Goal: Task Accomplishment & Management: Use online tool/utility

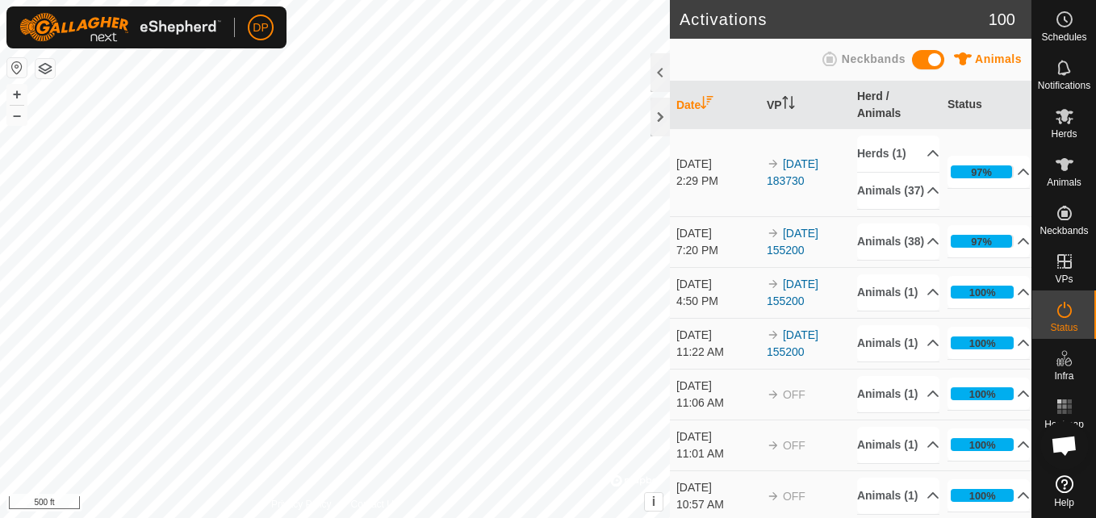
scroll to position [1647, 0]
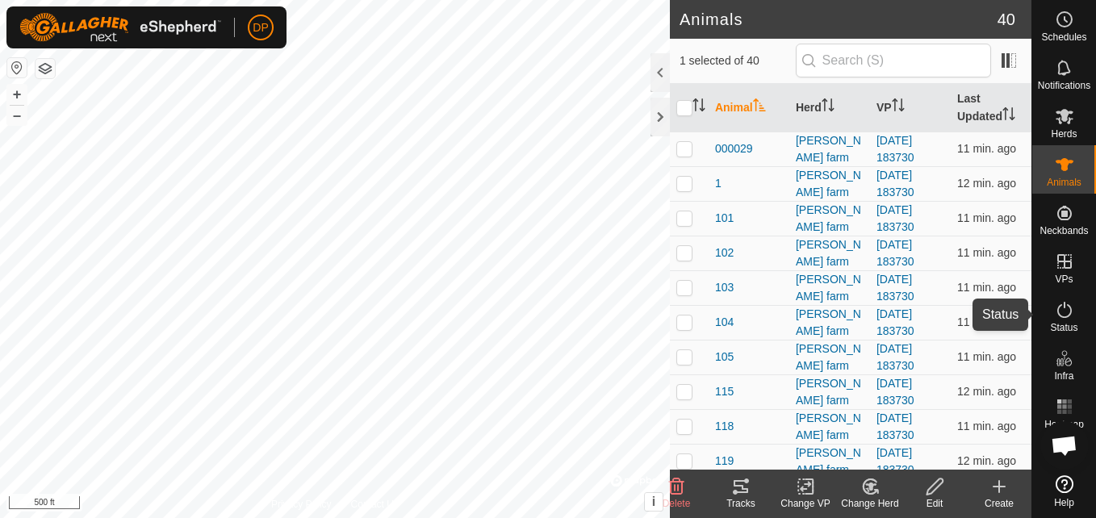
click at [1061, 308] on icon at bounding box center [1064, 309] width 19 height 19
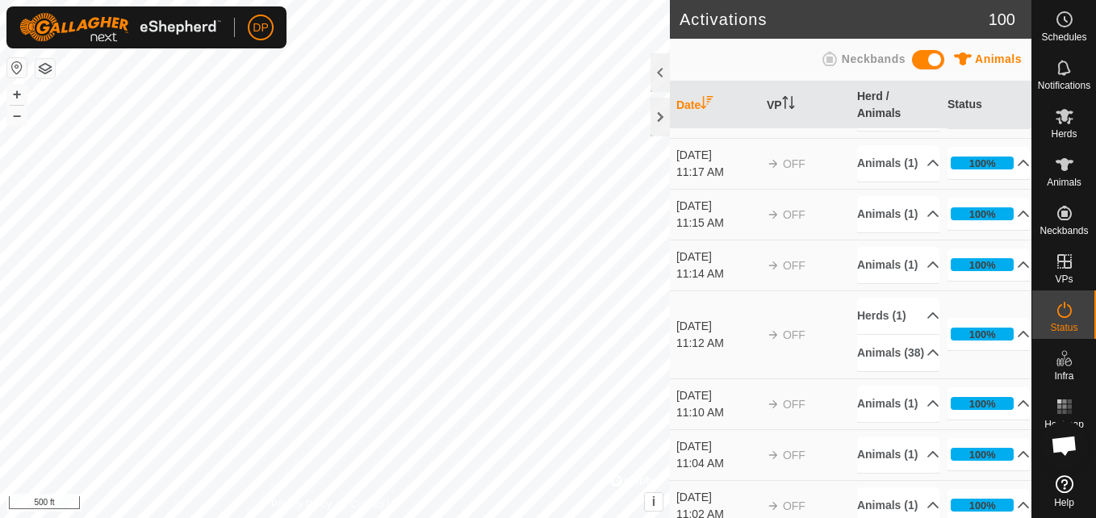
scroll to position [1937, 0]
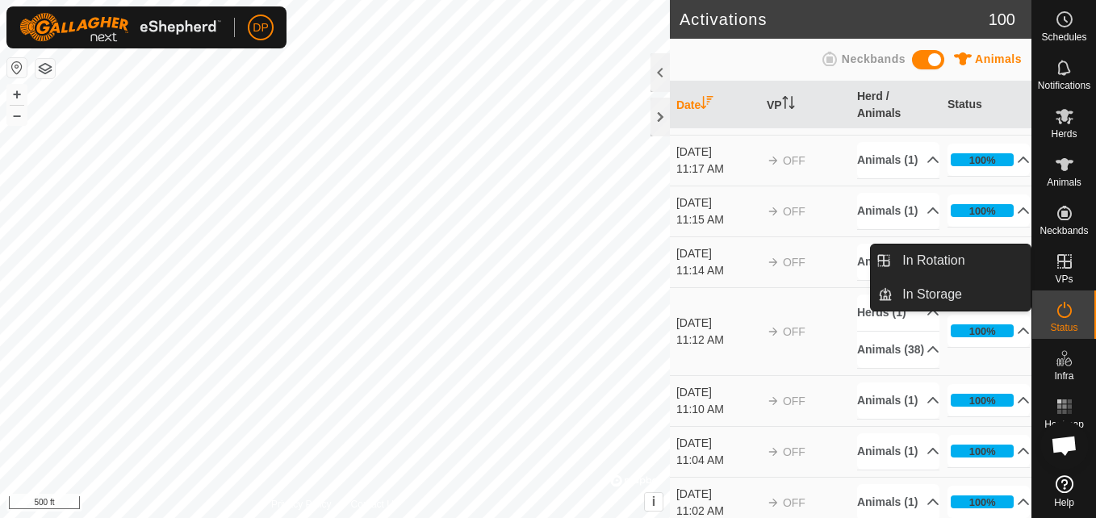
click at [1065, 259] on icon at bounding box center [1064, 261] width 15 height 15
click at [1012, 257] on link "In Rotation" at bounding box center [962, 261] width 138 height 32
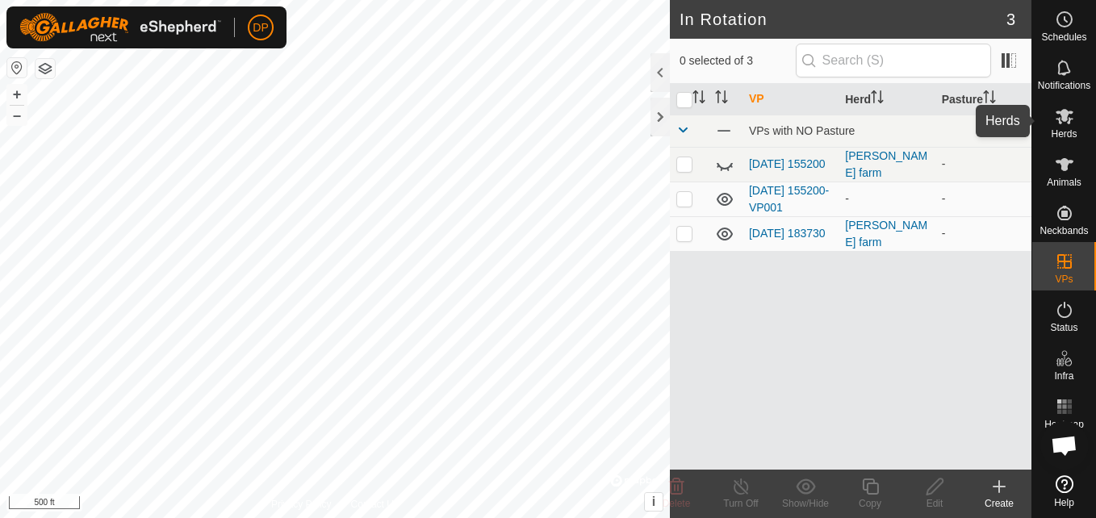
click at [1071, 114] on icon at bounding box center [1065, 116] width 18 height 15
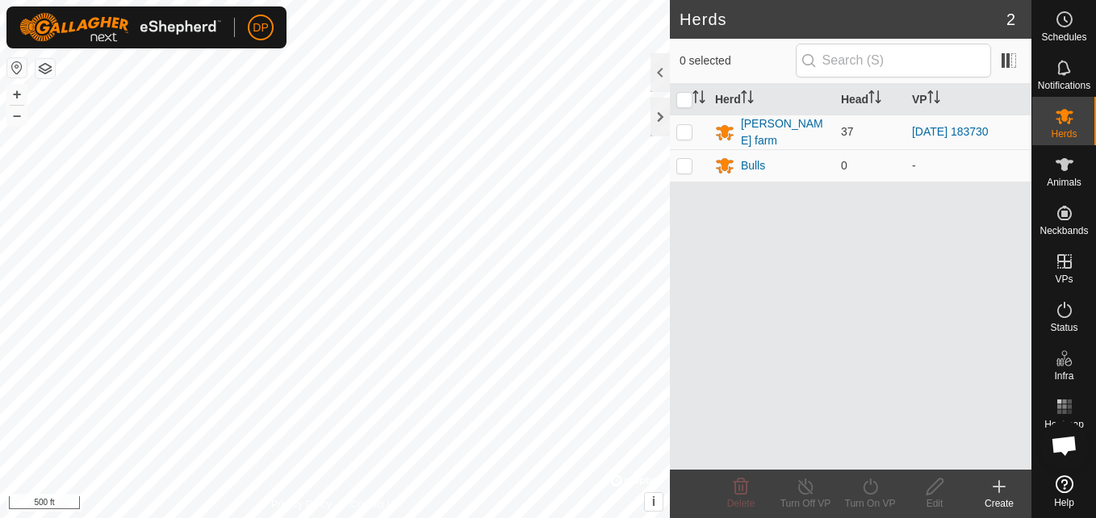
click at [869, 208] on div "Herd Head [PERSON_NAME] farm 37 [DATE] 183730 Bulls 0 -" at bounding box center [851, 277] width 362 height 386
click at [682, 132] on p-checkbox at bounding box center [684, 131] width 16 height 13
checkbox input "true"
click at [705, 202] on div "Herd Head [PERSON_NAME] farm 37 [DATE] 183730 Bulls 0 -" at bounding box center [851, 277] width 362 height 386
click at [869, 483] on icon at bounding box center [870, 486] width 20 height 19
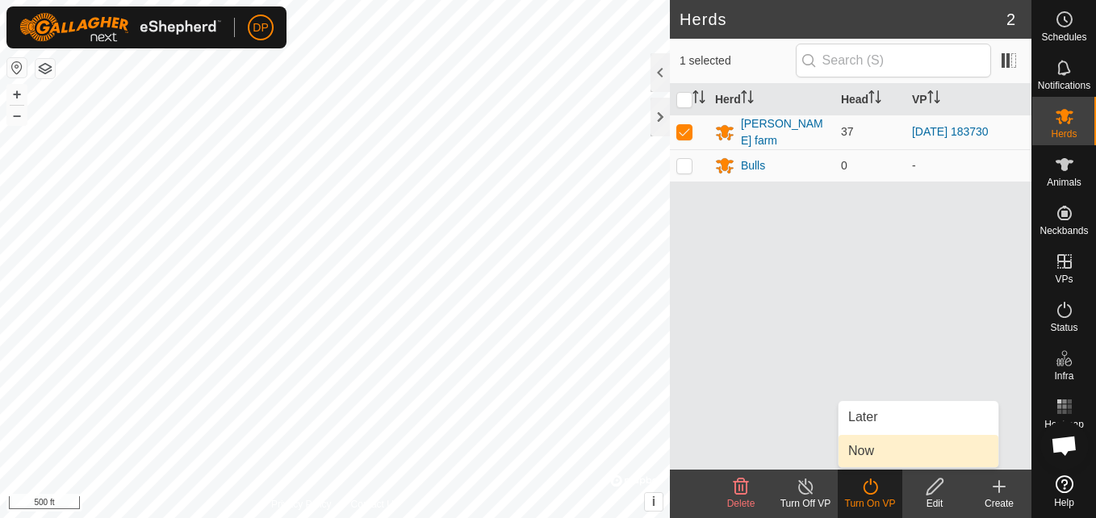
click at [895, 448] on link "Now" at bounding box center [919, 451] width 160 height 32
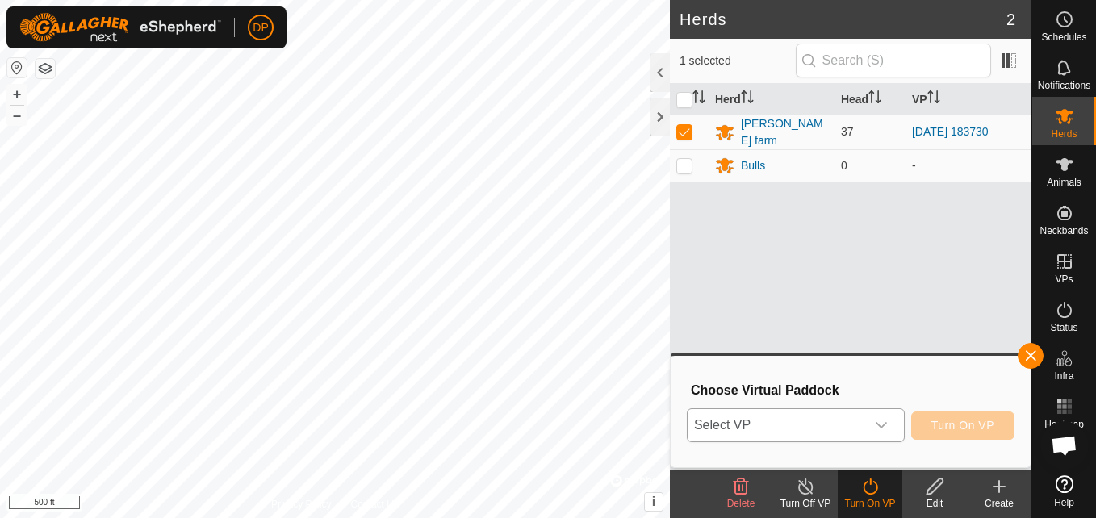
click at [886, 413] on div "dropdown trigger" at bounding box center [881, 425] width 32 height 32
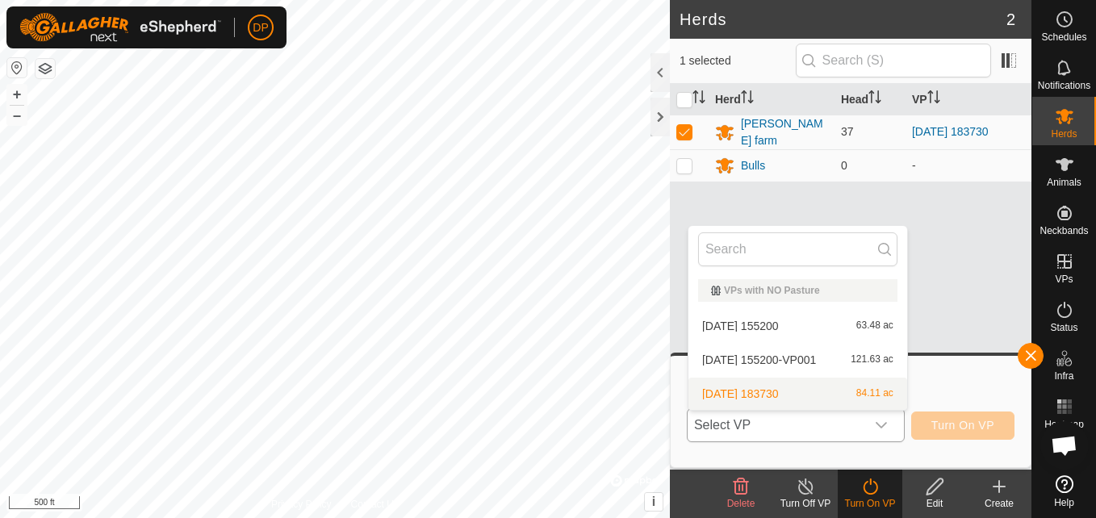
click at [856, 387] on li "[DATE] 183730 84.11 ac" at bounding box center [798, 394] width 219 height 32
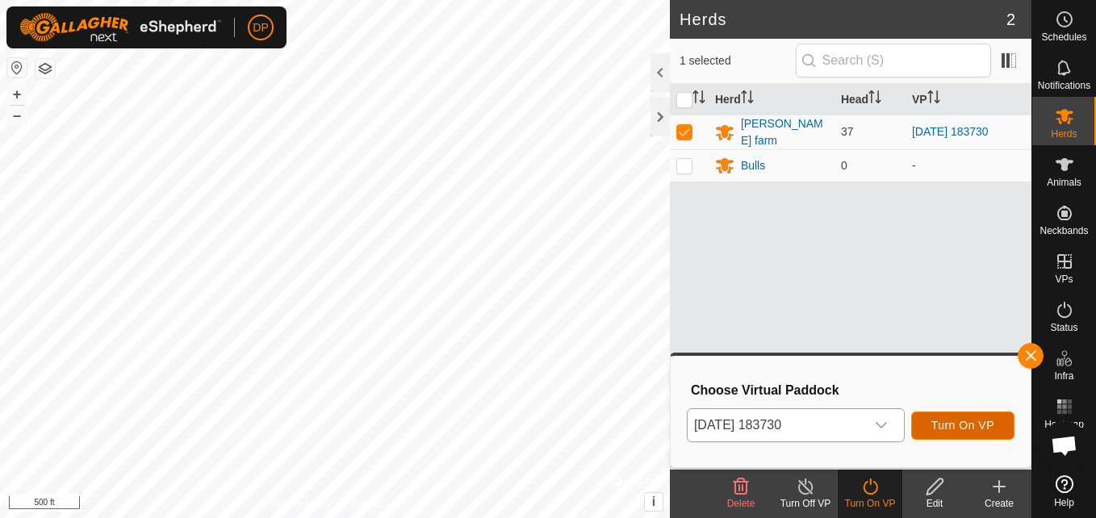
click at [932, 424] on button "Turn On VP" at bounding box center [962, 426] width 103 height 28
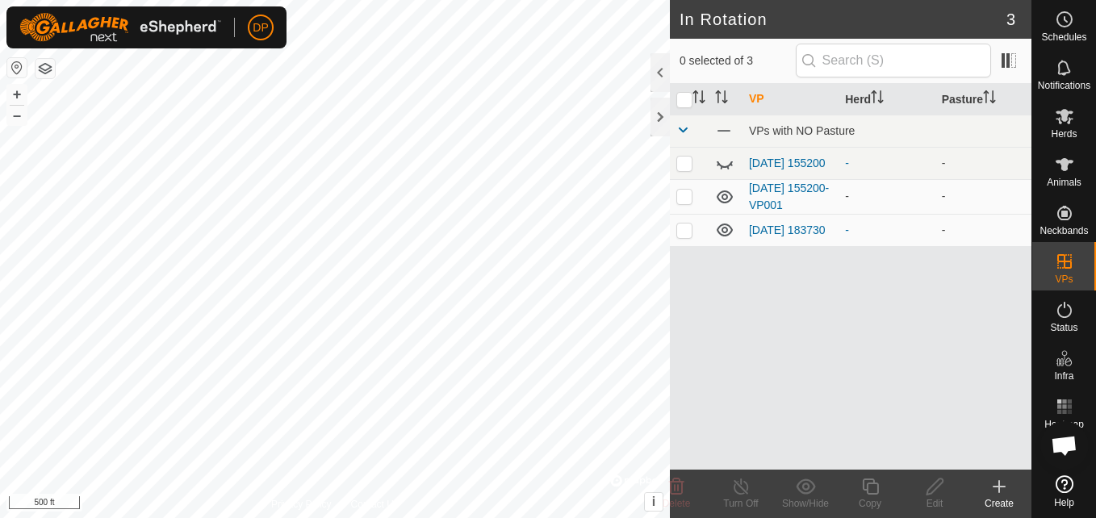
scroll to position [1647, 0]
checkbox input "false"
click at [1066, 119] on icon at bounding box center [1065, 116] width 18 height 15
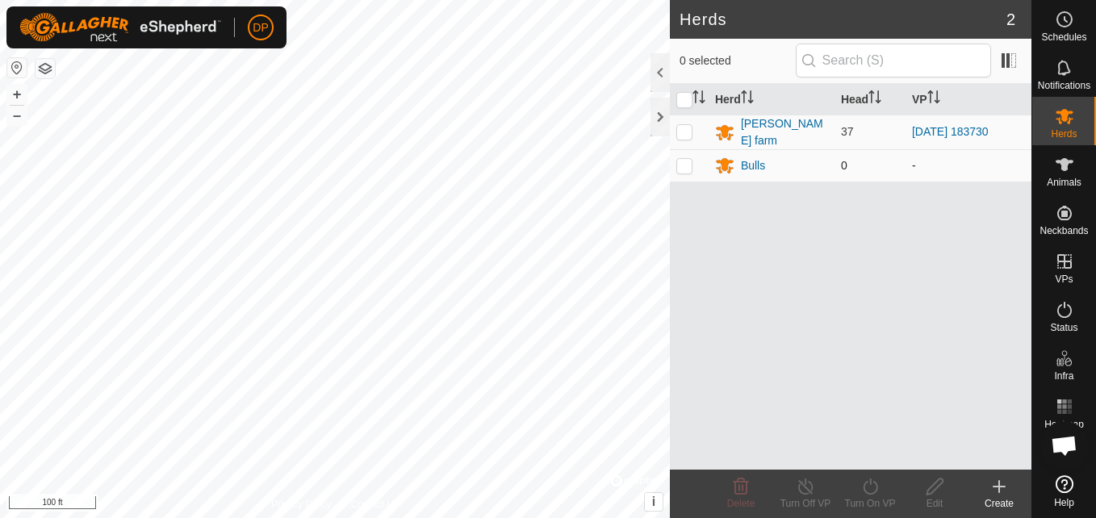
click at [677, 160] on p-checkbox at bounding box center [684, 165] width 16 height 13
checkbox input "true"
click at [684, 363] on div "Herds 2 1 selected Herd Head VP payne farm 37 2025-09-16 183730 Bulls 0 - Delet…" at bounding box center [516, 259] width 1032 height 518
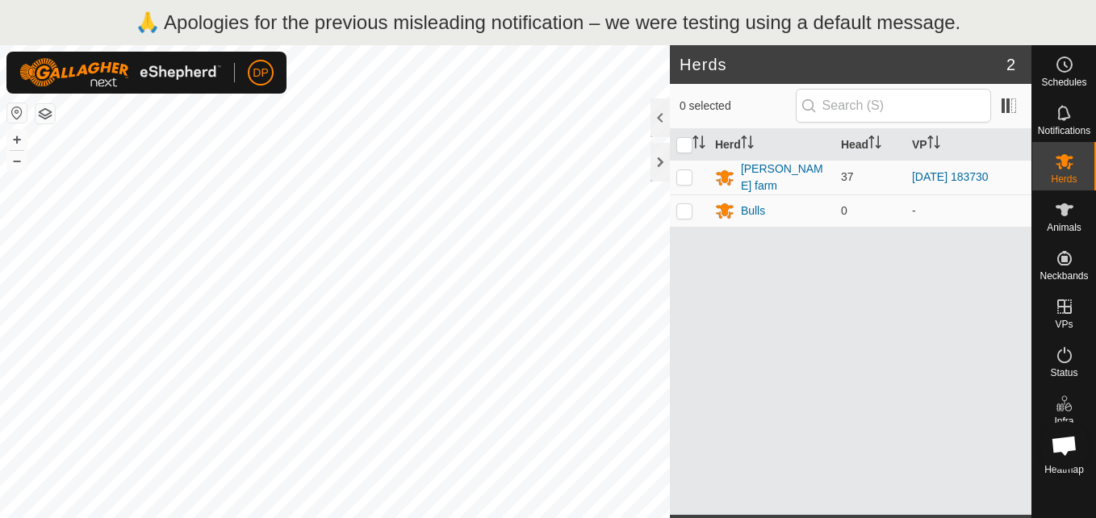
scroll to position [1647, 0]
click at [847, 204] on span "0" at bounding box center [844, 210] width 6 height 13
click at [682, 211] on p-checkbox at bounding box center [684, 210] width 16 height 13
checkbox input "true"
click at [743, 140] on icon "Activate to sort" at bounding box center [747, 142] width 13 height 13
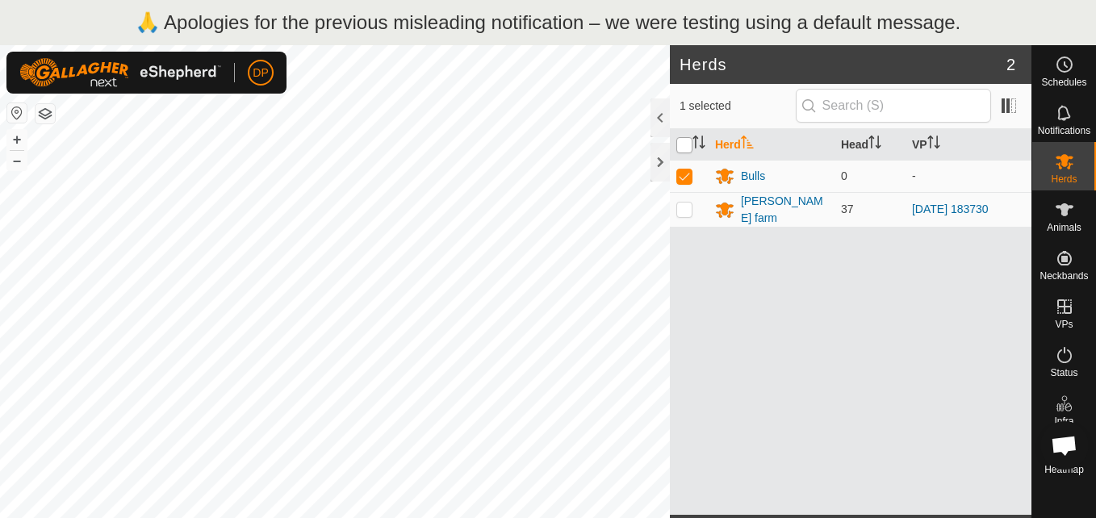
click at [680, 144] on input "checkbox" at bounding box center [684, 145] width 16 height 16
checkbox input "true"
click at [873, 137] on icon "Activate to sort" at bounding box center [872, 137] width 6 height 3
click at [841, 174] on span "0" at bounding box center [844, 176] width 6 height 13
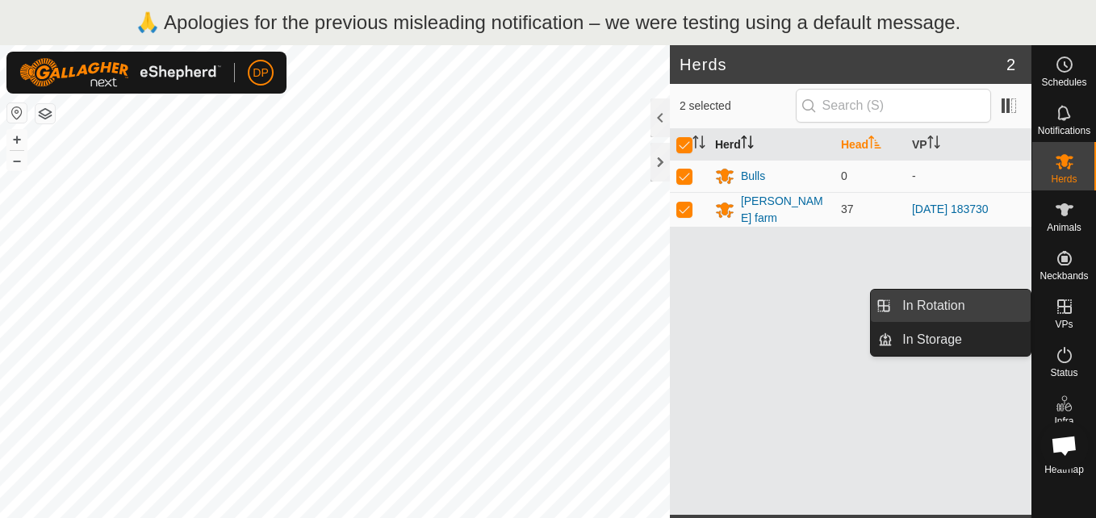
click at [1007, 299] on link "In Rotation" at bounding box center [962, 306] width 138 height 32
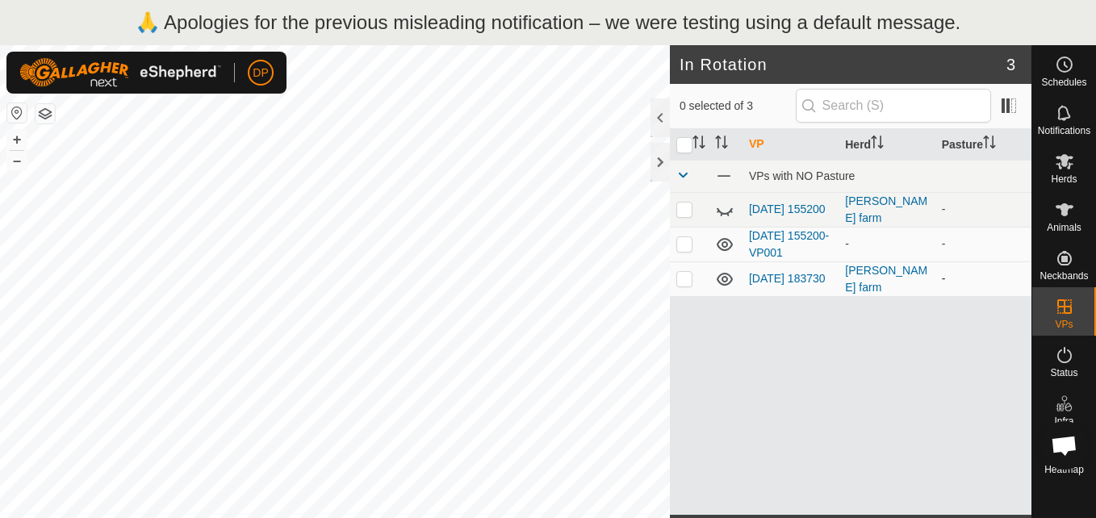
click at [682, 275] on p-checkbox at bounding box center [684, 278] width 16 height 13
checkbox input "false"
click at [683, 245] on p-checkbox at bounding box center [684, 243] width 16 height 13
checkbox input "true"
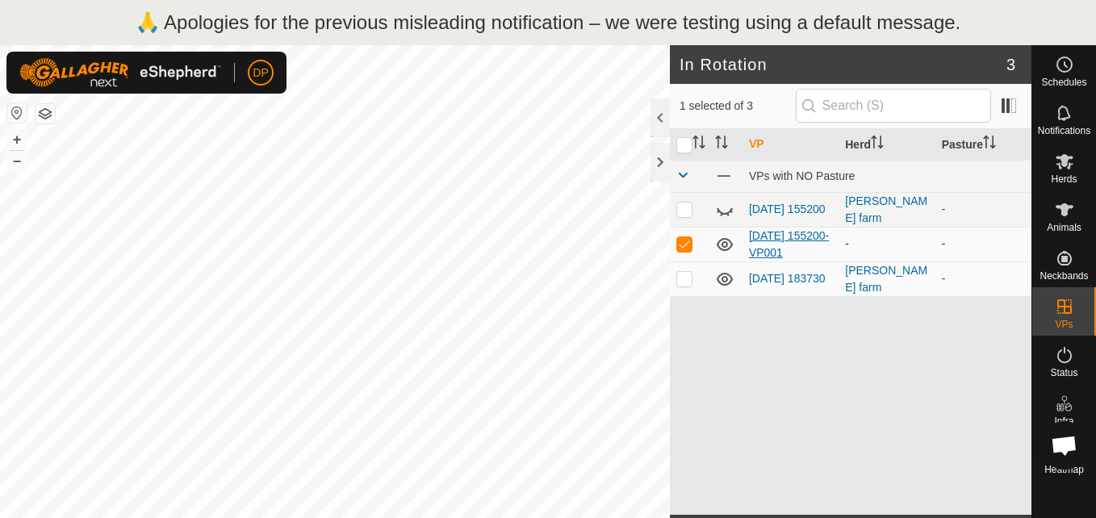
click at [781, 252] on link "[DATE] 155200-VP001" at bounding box center [789, 244] width 80 height 30
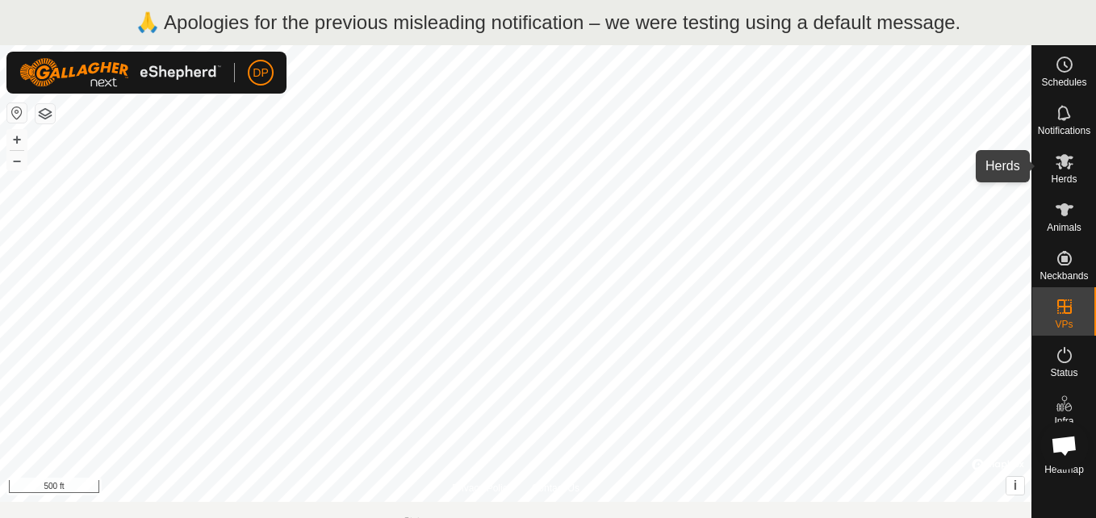
click at [1064, 160] on icon at bounding box center [1065, 161] width 18 height 15
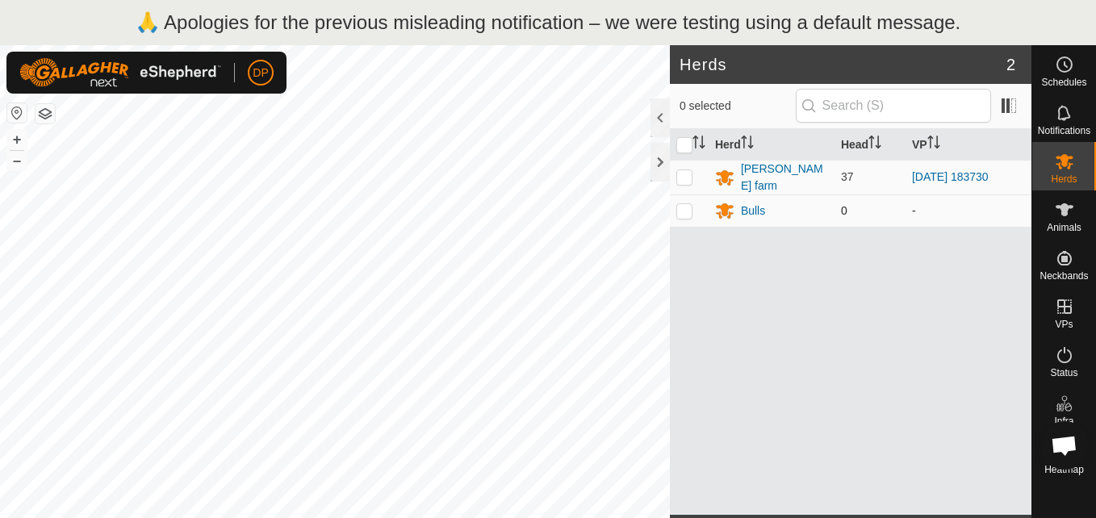
click at [680, 207] on p-checkbox at bounding box center [684, 210] width 16 height 13
checkbox input "true"
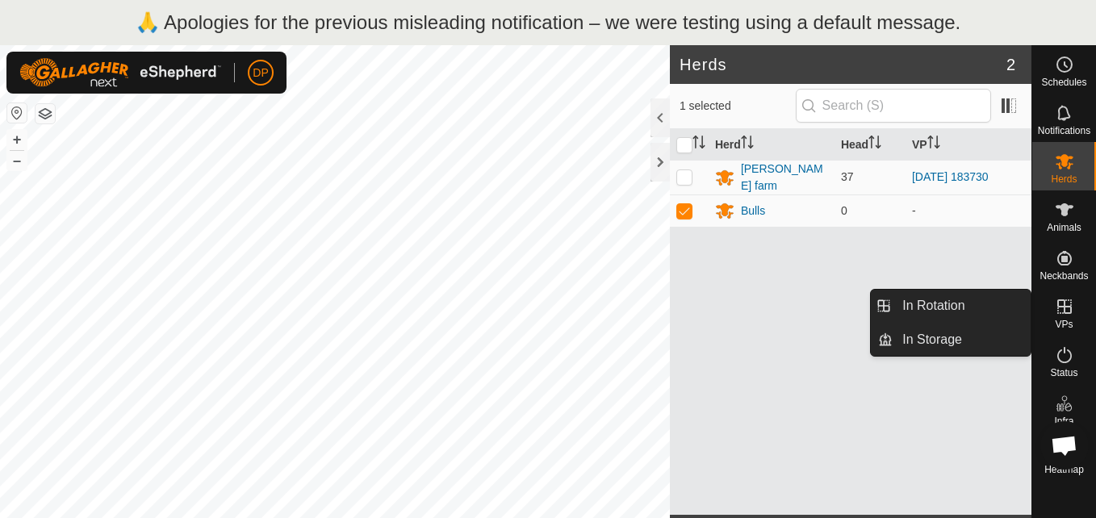
click at [1062, 303] on icon at bounding box center [1064, 306] width 19 height 19
click at [1000, 307] on link "In Rotation" at bounding box center [962, 306] width 138 height 32
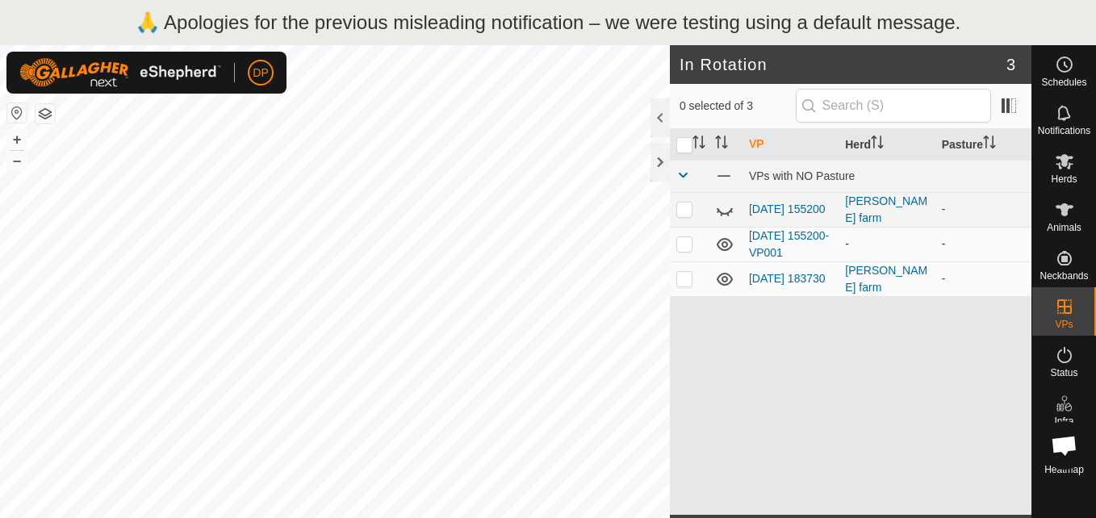
click at [723, 242] on icon at bounding box center [725, 244] width 16 height 13
click at [684, 280] on p-checkbox at bounding box center [684, 278] width 16 height 13
checkbox input "false"
click at [1063, 161] on icon at bounding box center [1065, 161] width 18 height 15
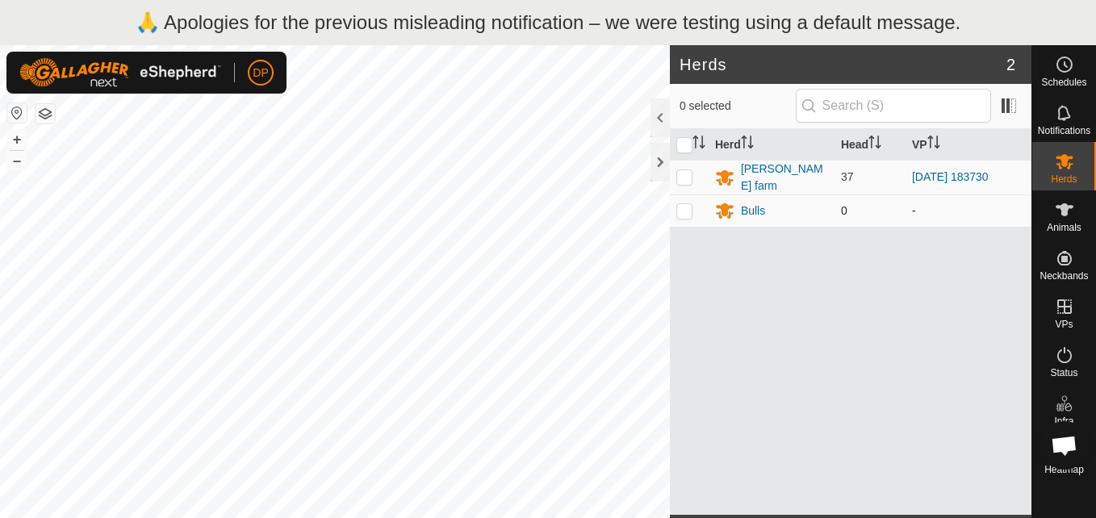
click at [843, 207] on span "0" at bounding box center [844, 210] width 6 height 13
click at [682, 207] on p-checkbox at bounding box center [684, 210] width 16 height 13
checkbox input "false"
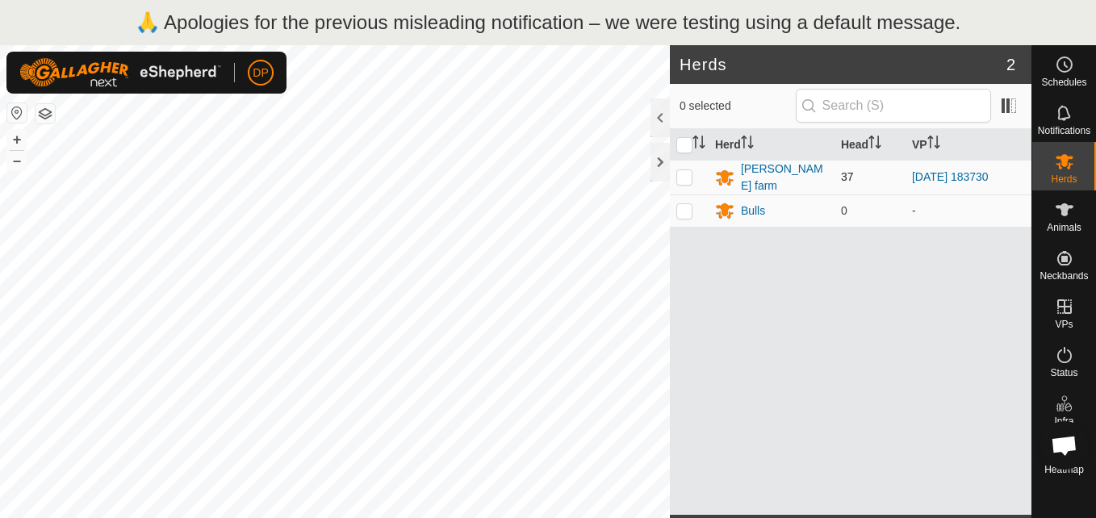
click at [680, 174] on p-checkbox at bounding box center [684, 176] width 16 height 13
checkbox input "true"
click at [684, 204] on p-checkbox at bounding box center [684, 210] width 16 height 13
checkbox input "true"
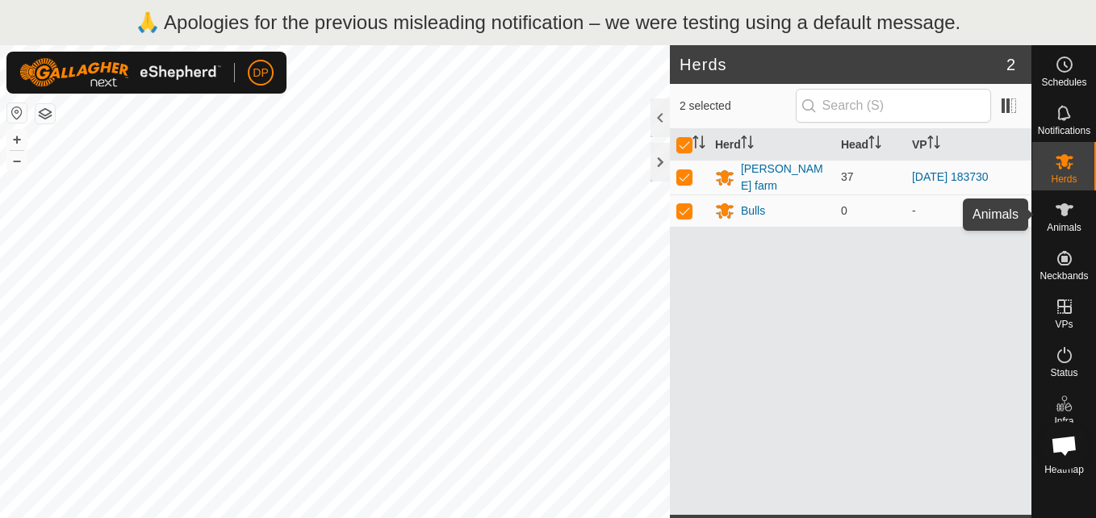
click at [1065, 203] on icon at bounding box center [1064, 209] width 19 height 19
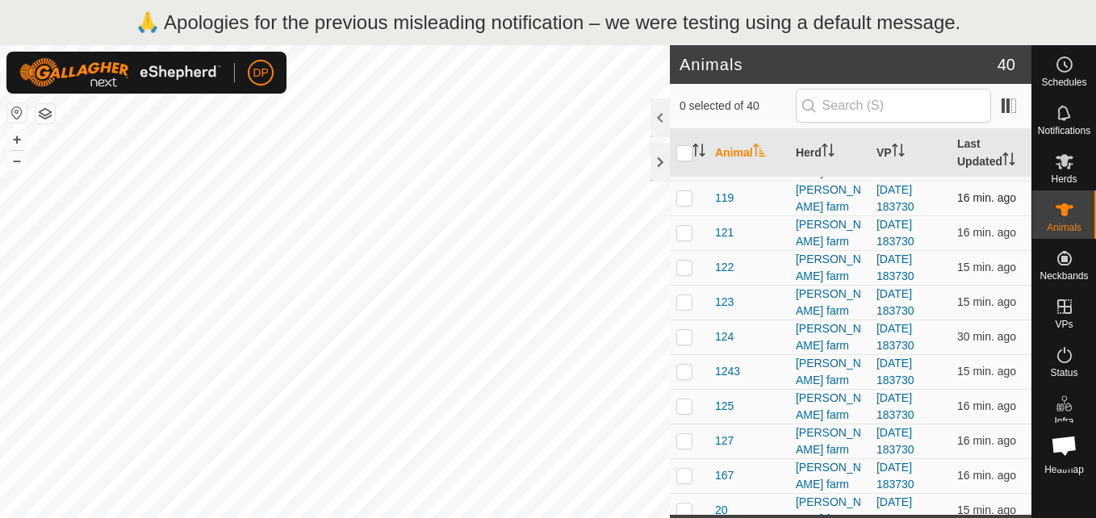
scroll to position [323, 0]
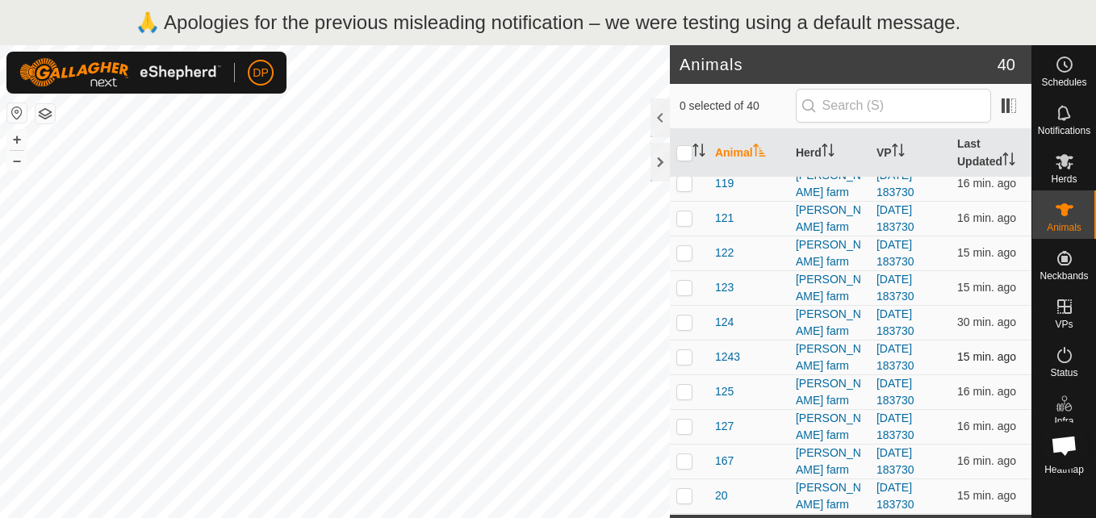
click at [680, 359] on p-checkbox at bounding box center [684, 356] width 16 height 13
click at [681, 356] on p-checkbox at bounding box center [684, 356] width 16 height 13
checkbox input "true"
click at [1068, 166] on icon at bounding box center [1064, 161] width 19 height 19
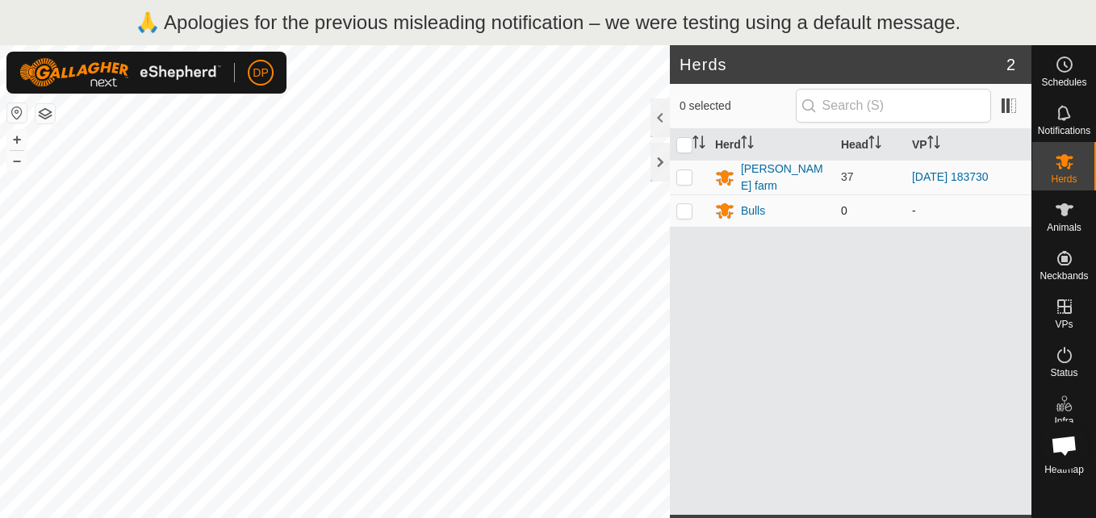
click at [844, 209] on span "0" at bounding box center [844, 210] width 6 height 13
click at [744, 207] on div "Bulls" at bounding box center [753, 211] width 24 height 17
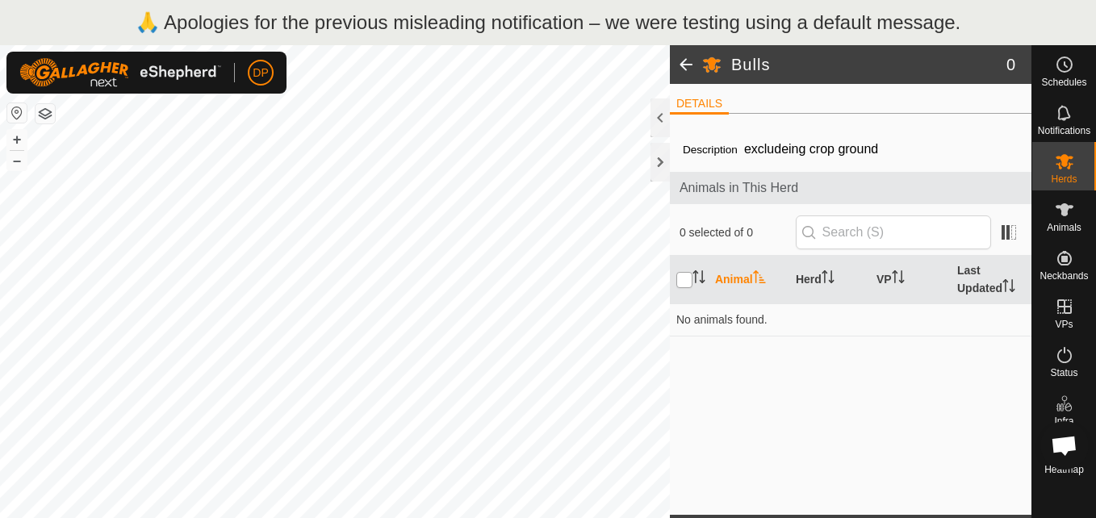
click at [685, 278] on input "checkbox" at bounding box center [684, 280] width 16 height 16
checkbox input "true"
click at [697, 270] on icon "Activate to sort" at bounding box center [699, 276] width 13 height 13
click at [756, 271] on icon "Activate to sort" at bounding box center [759, 276] width 13 height 13
click at [757, 228] on span "0 selected of 0" at bounding box center [738, 232] width 116 height 17
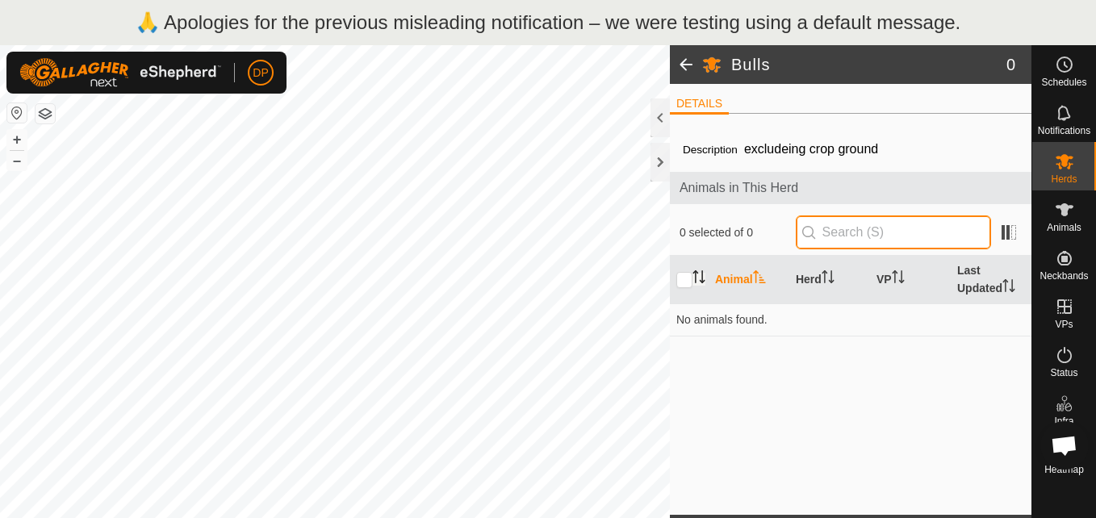
click at [964, 233] on input "text" at bounding box center [893, 233] width 195 height 34
click at [659, 114] on div at bounding box center [660, 117] width 19 height 39
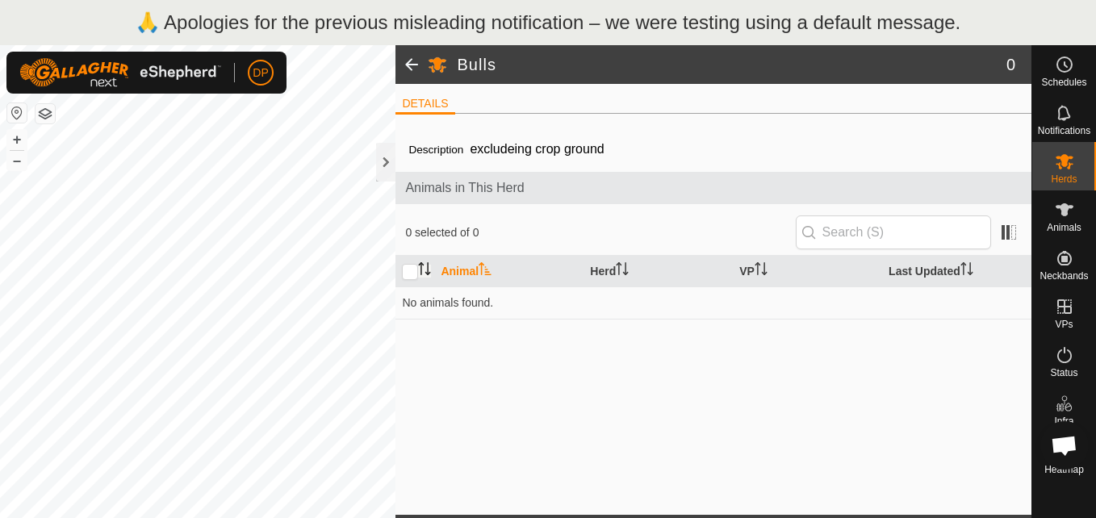
click at [421, 265] on icon "Activate to sort" at bounding box center [422, 268] width 2 height 13
click at [423, 265] on icon "Activate to sort" at bounding box center [425, 268] width 12 height 13
click at [484, 263] on icon "Activate to sort" at bounding box center [485, 268] width 13 height 13
click at [620, 262] on icon "Activate to sort" at bounding box center [619, 268] width 2 height 13
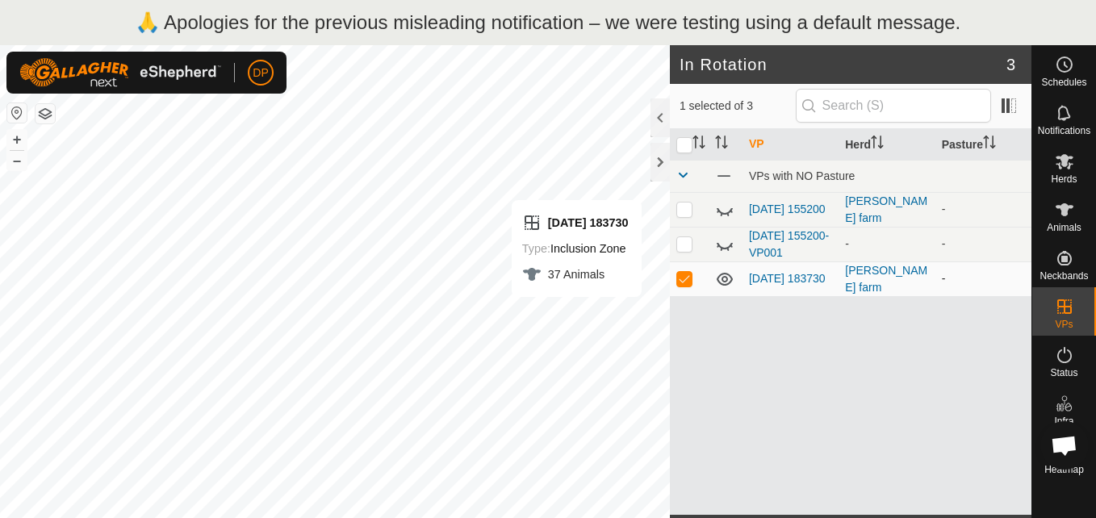
click at [726, 273] on icon at bounding box center [725, 279] width 16 height 13
click at [726, 273] on icon at bounding box center [724, 279] width 19 height 19
click at [680, 283] on p-checkbox at bounding box center [684, 278] width 16 height 13
click at [680, 279] on p-checkbox at bounding box center [684, 278] width 16 height 13
checkbox input "true"
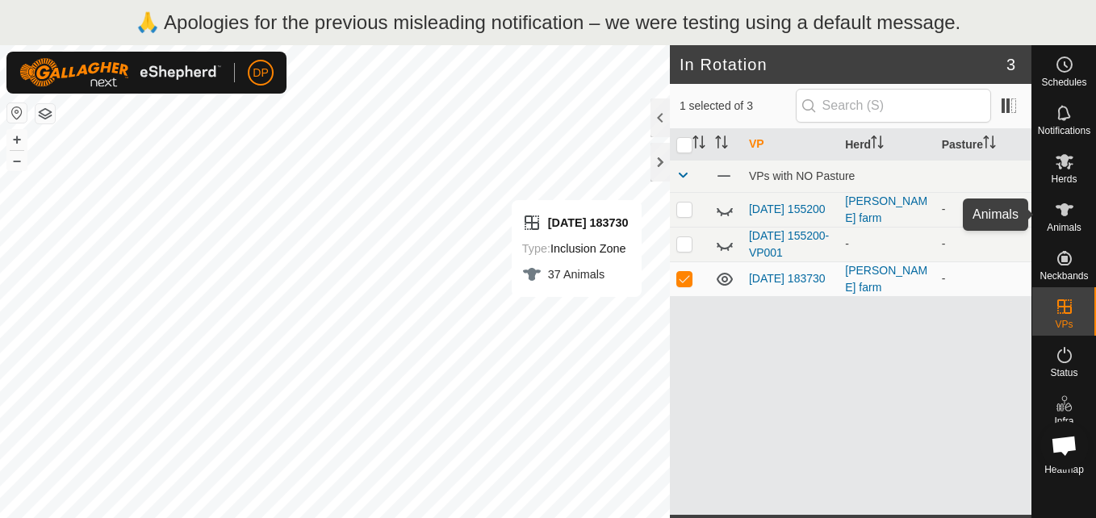
click at [1061, 209] on icon at bounding box center [1065, 209] width 18 height 13
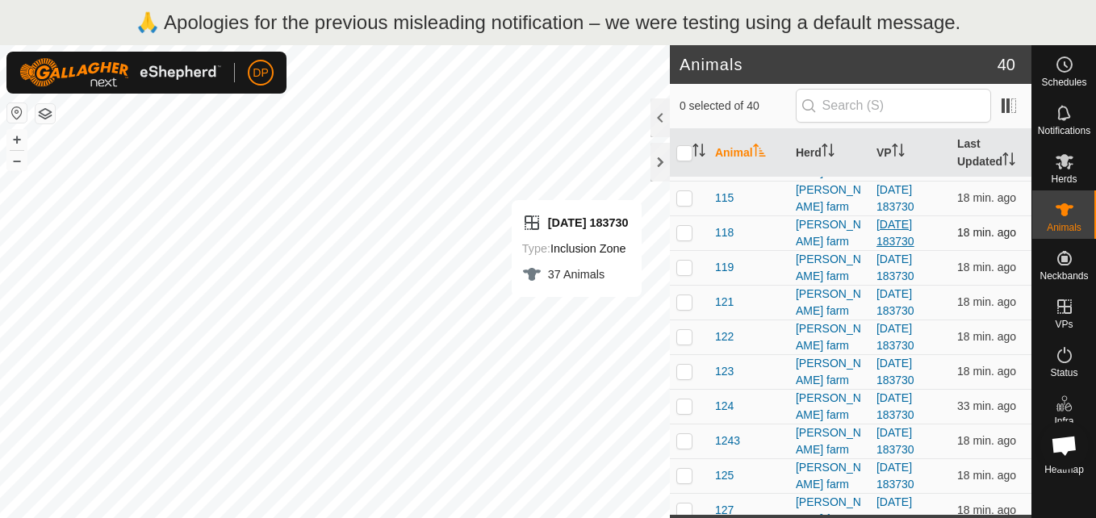
scroll to position [242, 0]
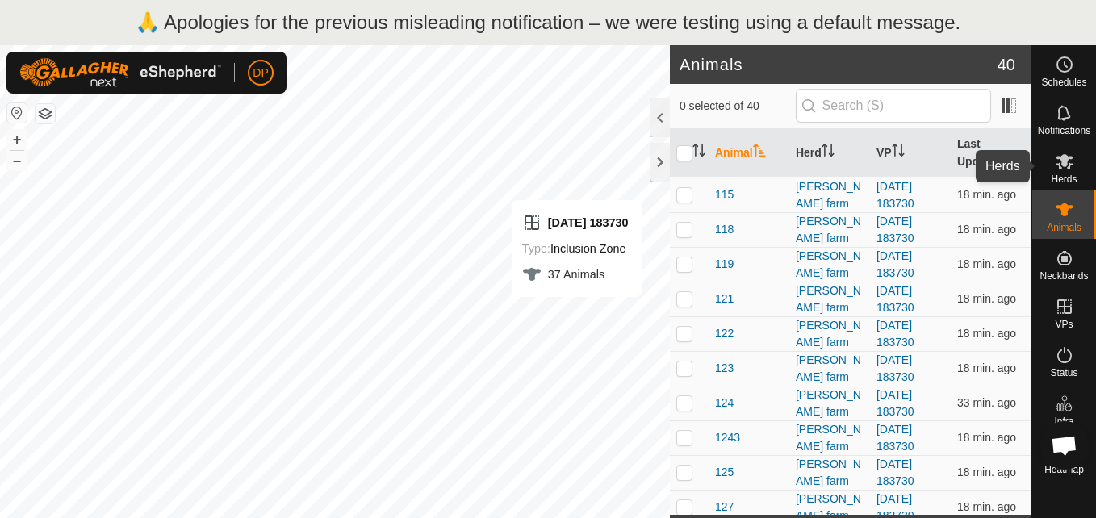
click at [1065, 154] on icon at bounding box center [1064, 161] width 19 height 19
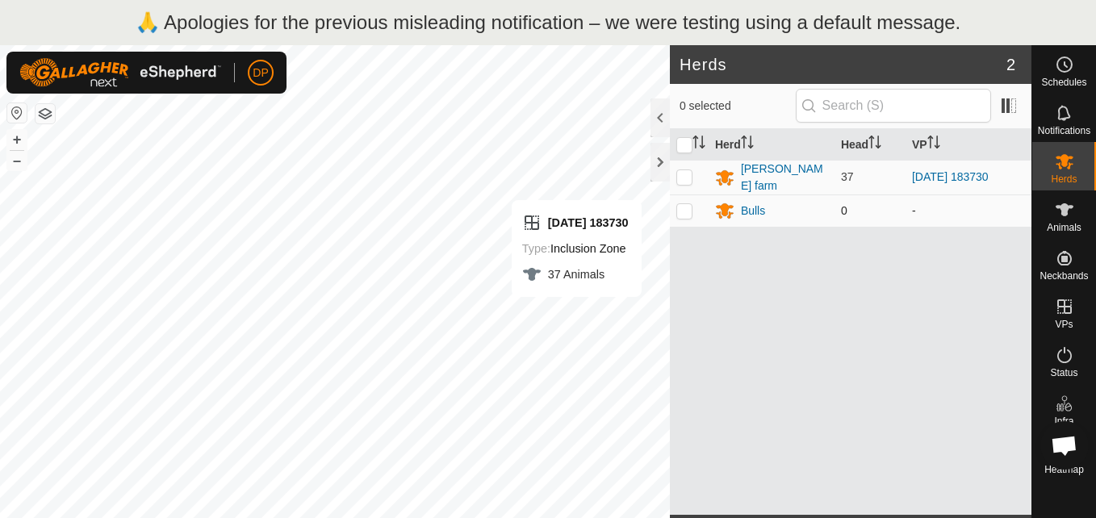
click at [674, 209] on td at bounding box center [689, 211] width 39 height 32
checkbox input "true"
click at [684, 175] on p-checkbox at bounding box center [684, 176] width 16 height 13
checkbox input "true"
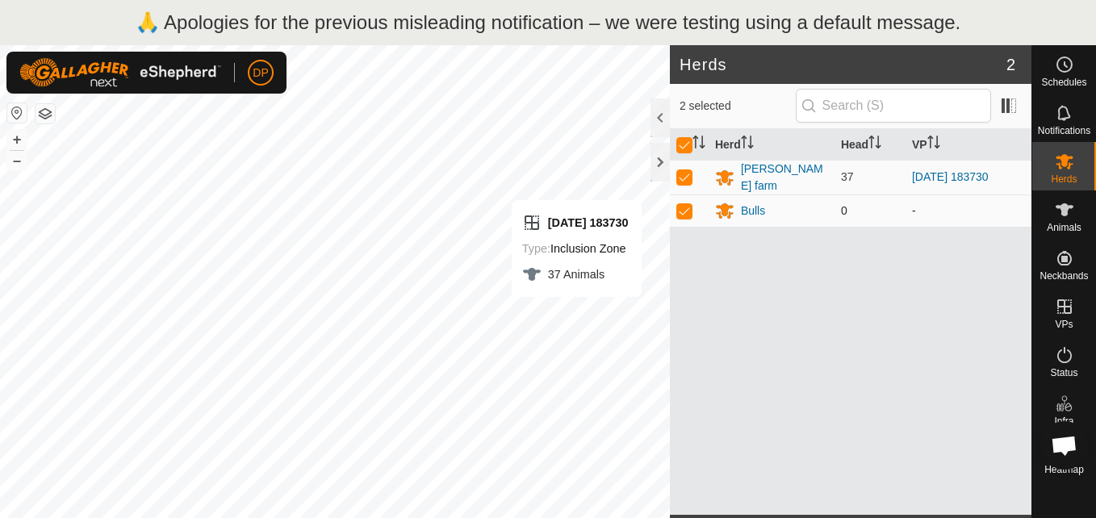
click at [856, 207] on td "0" at bounding box center [870, 211] width 71 height 32
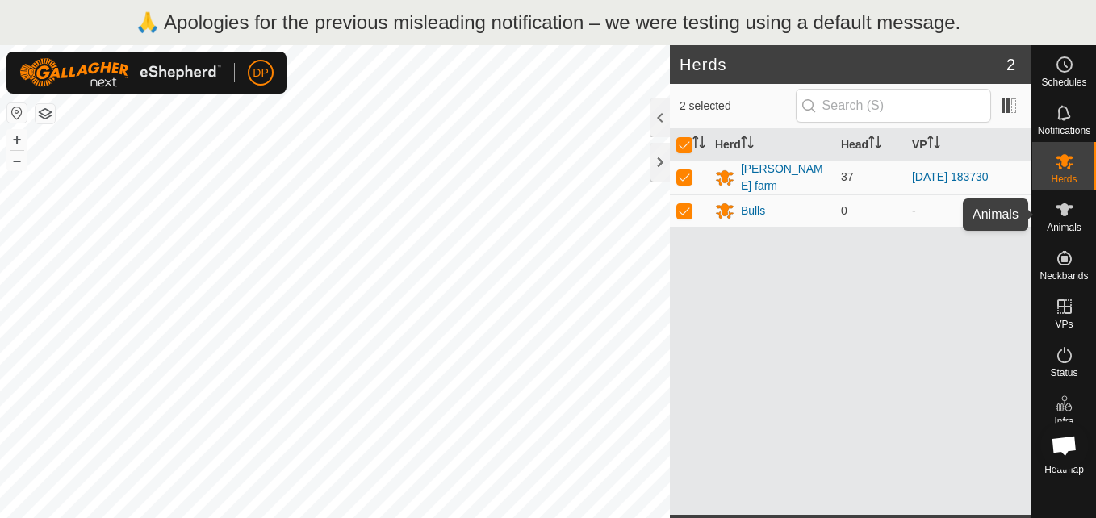
click at [1063, 209] on icon at bounding box center [1065, 209] width 18 height 13
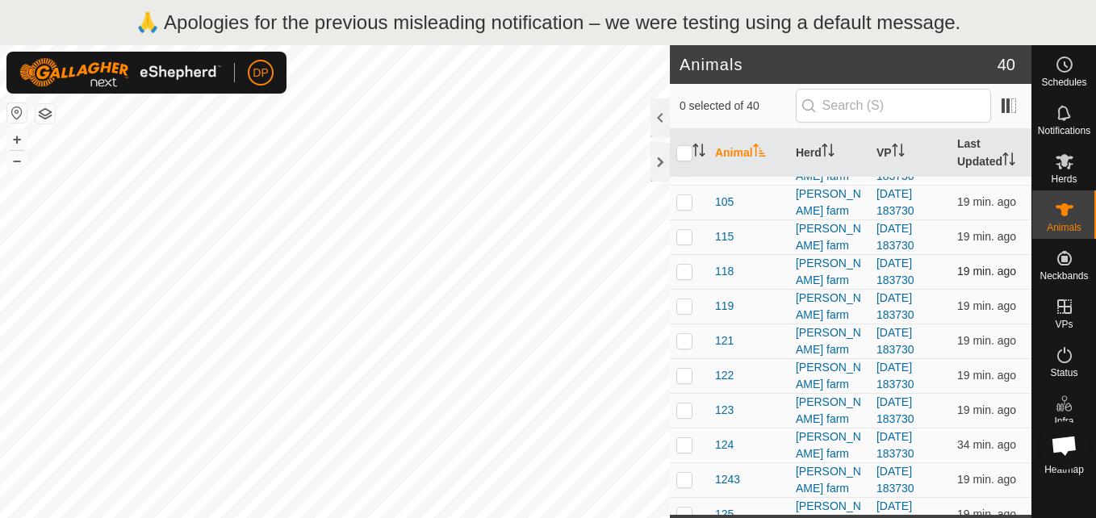
scroll to position [242, 0]
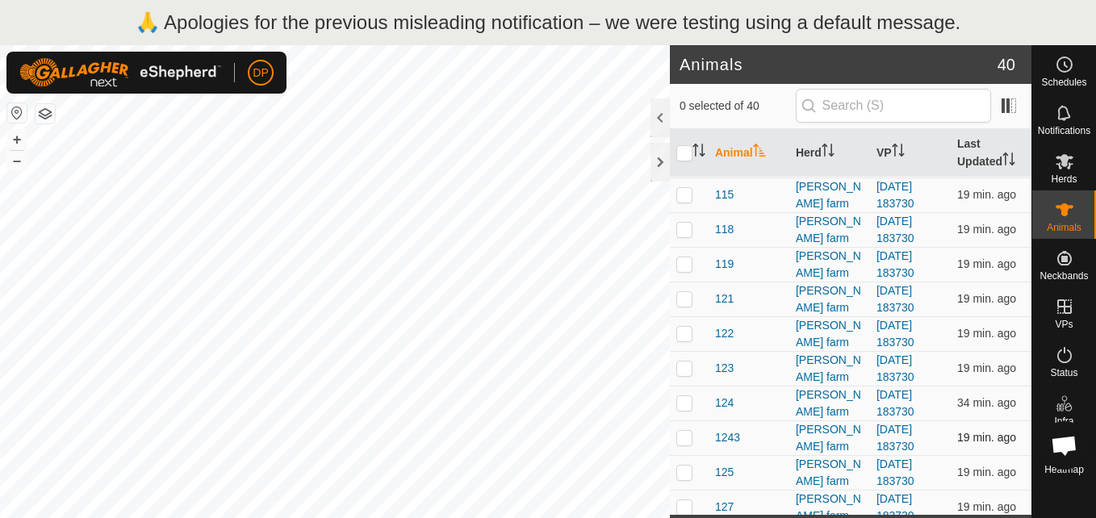
click at [679, 435] on p-checkbox at bounding box center [684, 437] width 16 height 13
checkbox input "true"
click at [659, 154] on div at bounding box center [660, 162] width 19 height 39
